Goal: Task Accomplishment & Management: Manage account settings

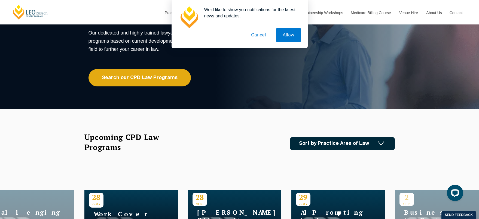
click at [263, 35] on button "Cancel" at bounding box center [258, 35] width 29 height 14
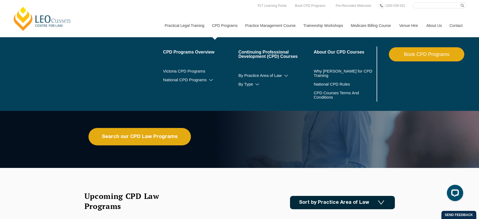
click at [221, 26] on link "CPD Programs" at bounding box center [224, 25] width 33 height 23
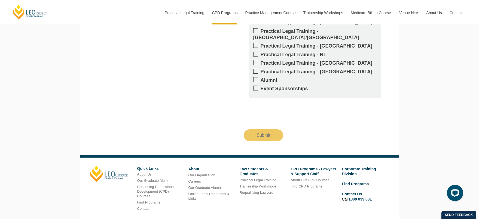
scroll to position [1426, 0]
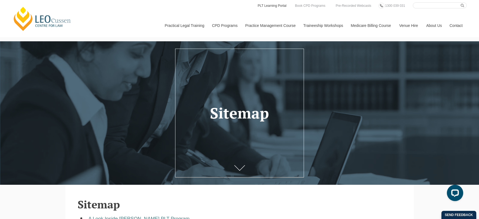
click at [267, 5] on link "PLT Learning Portal" at bounding box center [272, 6] width 30 height 6
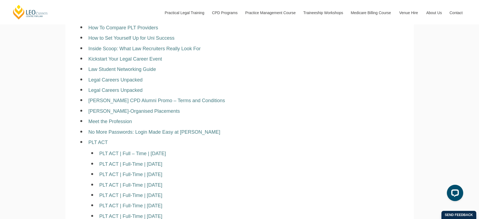
scroll to position [387, 0]
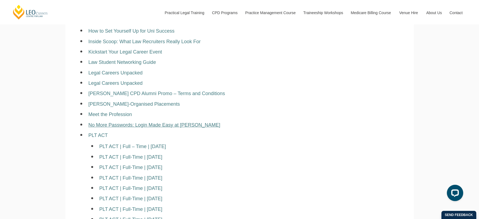
click at [133, 123] on link "No More Passwords: Login Made Easy at Leo Cussen" at bounding box center [154, 125] width 132 height 5
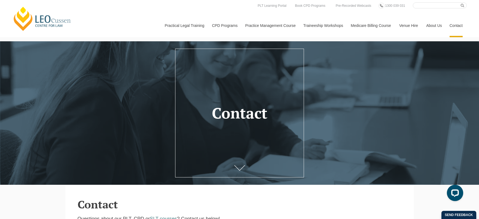
click at [458, 26] on link "Contact" at bounding box center [455, 25] width 21 height 23
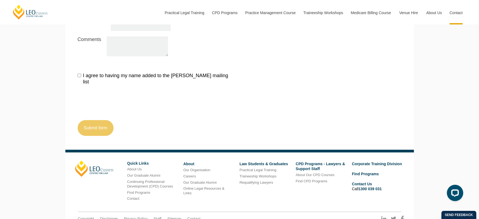
scroll to position [656, 0]
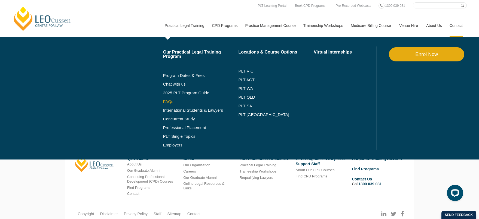
click at [163, 103] on link "FAQs" at bounding box center [200, 102] width 75 height 4
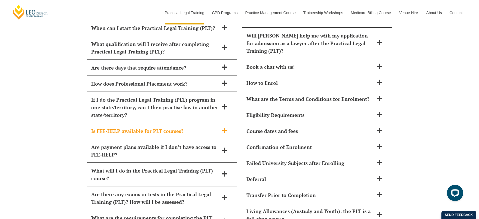
scroll to position [2419, 0]
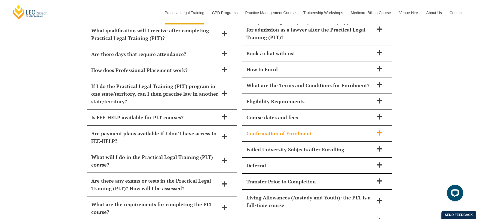
click at [263, 130] on span "Confirmation of Enrolment" at bounding box center [309, 134] width 127 height 8
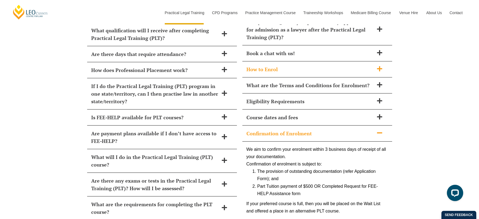
click at [266, 66] on span "How to Enrol" at bounding box center [309, 70] width 127 height 8
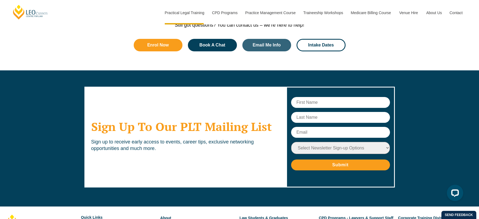
scroll to position [2757, 0]
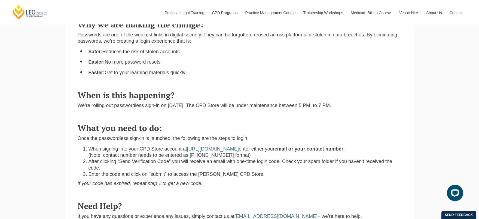
scroll to position [260, 0]
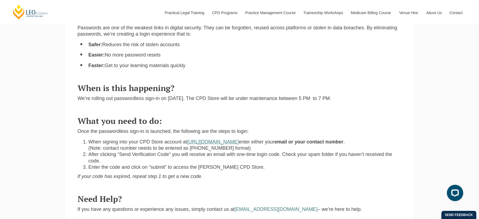
click at [216, 139] on link "https://store.leocussen.edu.au" at bounding box center [213, 141] width 52 height 5
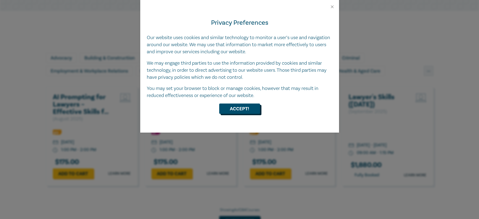
click at [242, 109] on button "Accept!" at bounding box center [239, 109] width 41 height 10
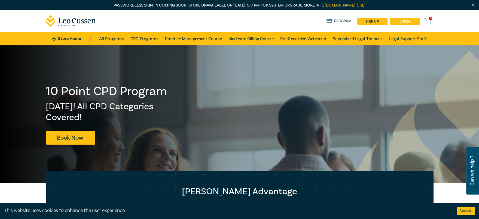
click at [408, 18] on link "Log in" at bounding box center [405, 21] width 30 height 7
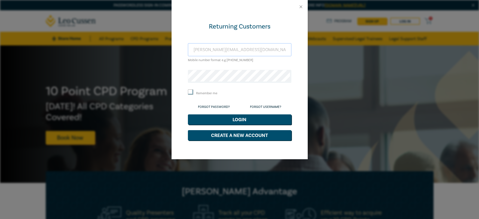
click at [223, 51] on input "damien@andhealth.com.au" at bounding box center [239, 49] width 103 height 13
drag, startPoint x: 249, startPoint y: 51, endPoint x: 189, endPoint y: 51, distance: 60.7
click at [189, 51] on input "damien@andhealth.com.au" at bounding box center [239, 49] width 103 height 13
click at [298, 97] on div "Returning Customers damien@andhealth.com.au Mobile number format e.g +61 000000…" at bounding box center [240, 87] width 136 height 146
click at [201, 50] on input "damien@andhealth.com.au" at bounding box center [239, 49] width 103 height 13
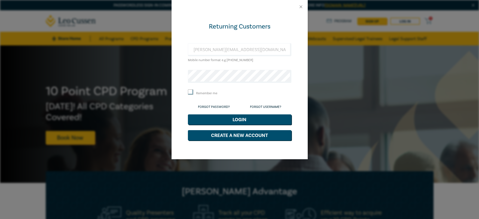
click at [278, 95] on div "Remember me" at bounding box center [239, 93] width 103 height 7
click at [235, 50] on input "damien@andhealth.com.au" at bounding box center [239, 49] width 103 height 13
drag, startPoint x: 248, startPoint y: 50, endPoint x: 182, endPoint y: 50, distance: 66.7
click at [182, 50] on div "Returning Customers damien@andhealth.com.au Mobile number format e.g +61 000000…" at bounding box center [240, 87] width 136 height 146
click at [189, 38] on form "Returning Customers damien@andhealth.com.au Mobile number format e.g +61 000000…" at bounding box center [239, 81] width 103 height 118
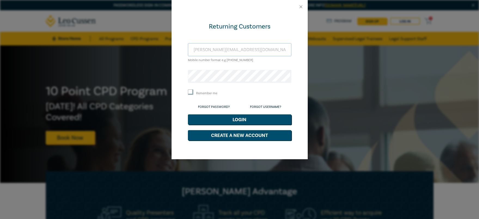
click at [249, 51] on input "damien@andhealth.com.au" at bounding box center [239, 49] width 103 height 13
type input "d"
type input "+61410649619"
click at [239, 120] on button "Login" at bounding box center [239, 120] width 103 height 10
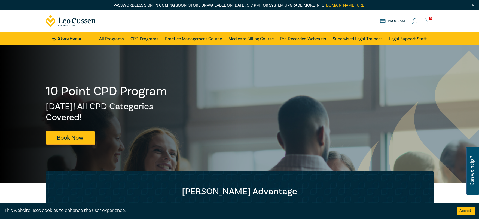
click at [417, 21] on icon at bounding box center [414, 22] width 5 height 6
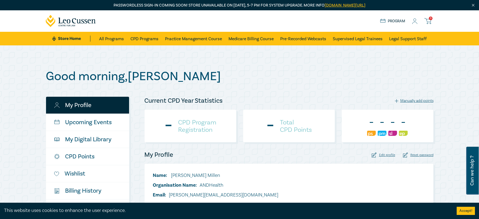
checkbox input "true"
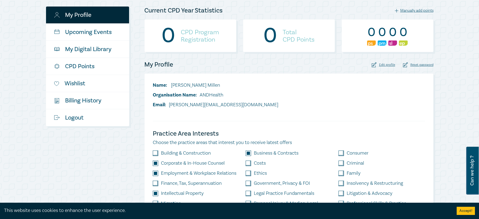
scroll to position [78, 0]
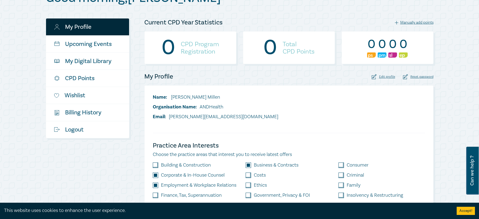
click at [386, 77] on div "Edit profile" at bounding box center [383, 76] width 23 height 5
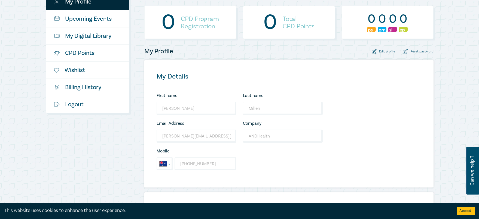
scroll to position [69, 0]
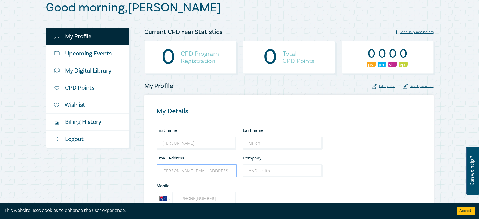
click at [198, 172] on input "damien@andhealth.com.au" at bounding box center [197, 171] width 80 height 13
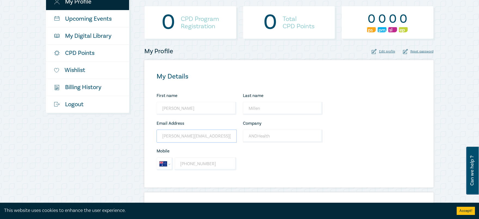
scroll to position [137, 0]
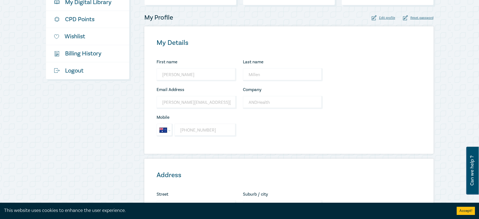
click at [364, 126] on div "My Details First name Damien Looks good! Last name Millen Looks good! Email Add…" at bounding box center [288, 90] width 289 height 128
click at [185, 102] on input "damien@andhealth.com.au" at bounding box center [197, 102] width 80 height 13
click at [213, 104] on input "damien@andhealth.com.au" at bounding box center [197, 102] width 80 height 13
drag, startPoint x: 215, startPoint y: 103, endPoint x: 157, endPoint y: 101, distance: 58.3
click at [157, 101] on input "damien@andhealth.com.au" at bounding box center [197, 102] width 80 height 13
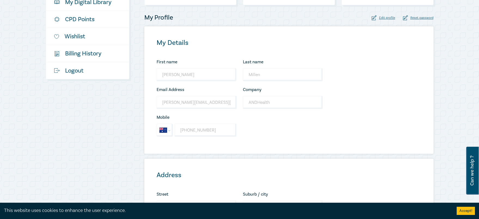
click at [324, 130] on div "First name Damien Looks good! Last name Millen Looks good! Email Address damien…" at bounding box center [239, 100] width 173 height 83
click at [389, 19] on div "Edit profile" at bounding box center [383, 17] width 23 height 5
click at [196, 101] on input "damien@andhealth.com.au" at bounding box center [197, 102] width 80 height 13
click at [163, 103] on input "damien@andhealth.com.au" at bounding box center [197, 102] width 80 height 13
drag, startPoint x: 163, startPoint y: 103, endPoint x: 215, endPoint y: 104, distance: 52.6
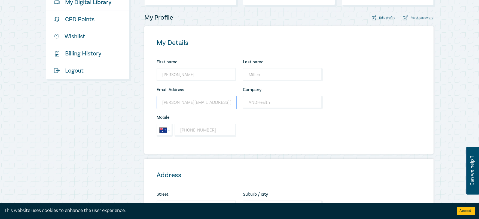
click at [215, 104] on input "damien@andhealth.com.au" at bounding box center [197, 102] width 80 height 13
